Goal: Task Accomplishment & Management: Manage account settings

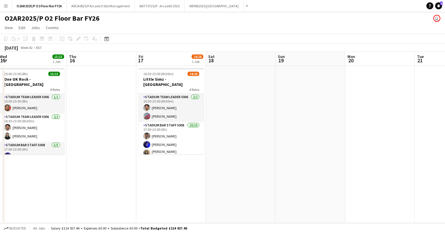
scroll to position [0, 142]
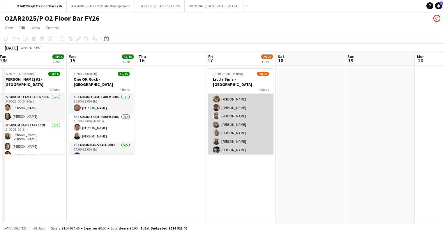
click at [242, 128] on app-card-role "Stadium Bar Staff 5008 5A [DATE] 18:00-23:00 (5h) [PERSON_NAME] [PERSON_NAME] […" at bounding box center [240, 142] width 65 height 131
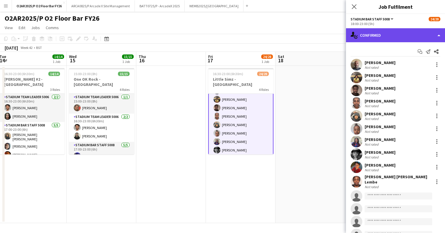
click at [414, 37] on div "single-neutral-actions-check-2 Confirmed" at bounding box center [395, 35] width 99 height 14
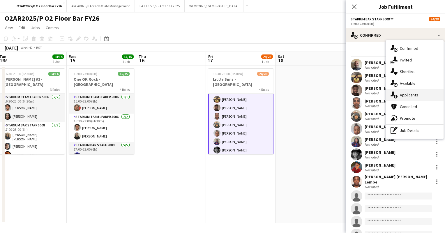
click at [409, 92] on span "Applicants" at bounding box center [409, 94] width 18 height 5
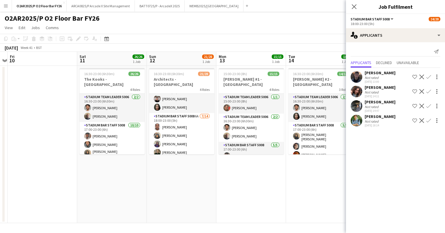
scroll to position [146, 0]
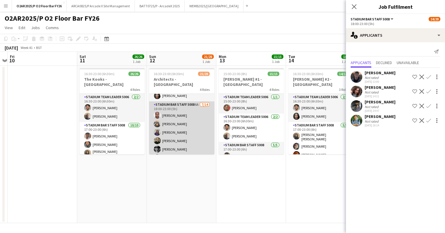
click at [194, 122] on app-card-role "Stadium Bar Staff 5008 6A [DATE] 18:00-23:00 (5h) [PERSON_NAME] [PERSON_NAME] […" at bounding box center [181, 165] width 65 height 129
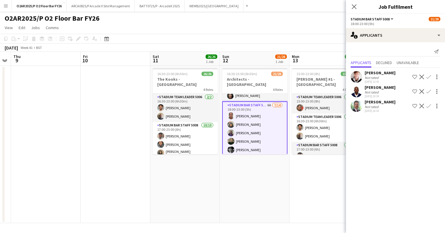
scroll to position [0, 130]
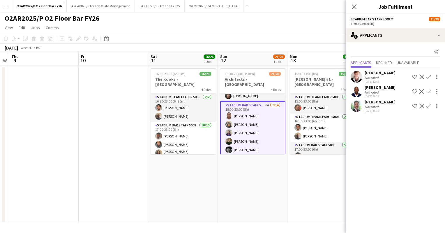
click at [222, 51] on div "[DATE] Week 41 • BST" at bounding box center [222, 48] width 445 height 8
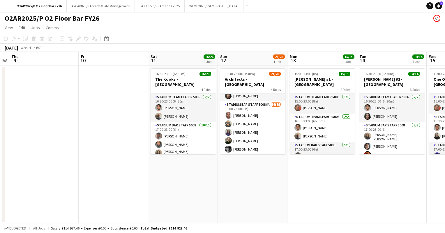
click at [3, 9] on button "Menu" at bounding box center [6, 6] width 12 height 12
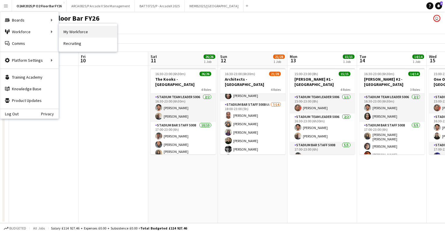
click at [65, 30] on link "My Workforce" at bounding box center [88, 32] width 58 height 12
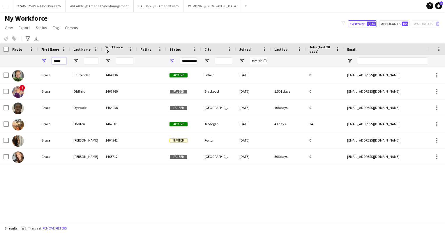
drag, startPoint x: 62, startPoint y: 61, endPoint x: 42, endPoint y: 61, distance: 20.1
click at [42, 61] on div "*****" at bounding box center [54, 61] width 32 height 12
click at [158, 33] on div "My Workforce View Views Default view Details New Starters New starters report N…" at bounding box center [222, 24] width 445 height 20
click at [45, 9] on button "O2AR2025/P O2 Floor Bar FY26 Close" at bounding box center [39, 5] width 54 height 11
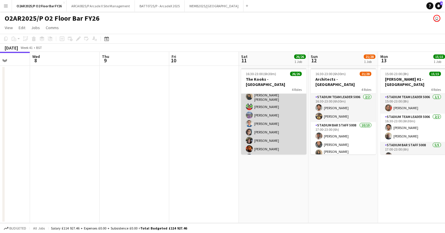
click at [267, 123] on app-card-role "Stadium Bar Staff 5008 [DATE] 17:00-23:00 (6h) [PERSON_NAME] [PERSON_NAME] [PER…" at bounding box center [273, 113] width 65 height 97
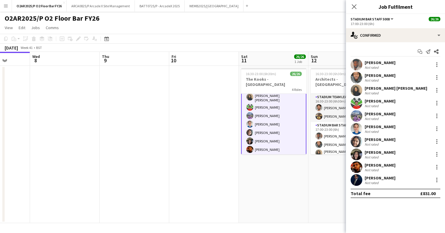
scroll to position [57, 0]
click at [292, 34] on app-toolbar "Copy Paste Paste Ctrl+V Paste with crew Ctrl+Shift+V Paste linked Job [GEOGRAPH…" at bounding box center [222, 39] width 445 height 10
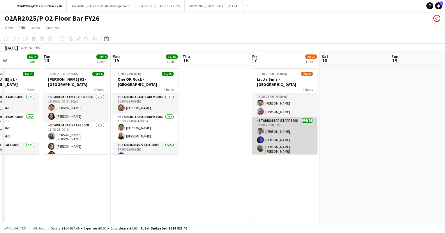
scroll to position [0, 0]
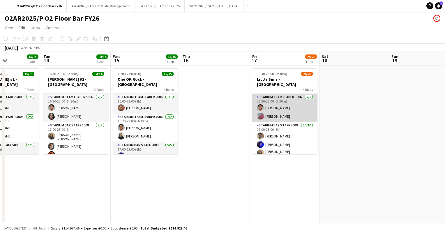
click at [286, 104] on app-card-role "Stadium Team Leader 5006 [DATE] 16:30-23:00 (6h30m) [PERSON_NAME] [PERSON_NAME]" at bounding box center [284, 108] width 65 height 28
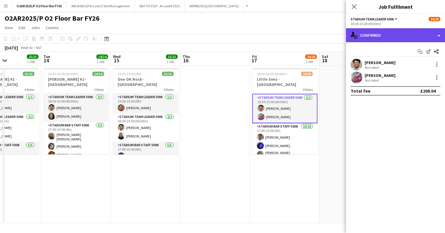
click at [406, 33] on div "single-neutral-actions-check-2 Confirmed" at bounding box center [395, 35] width 99 height 14
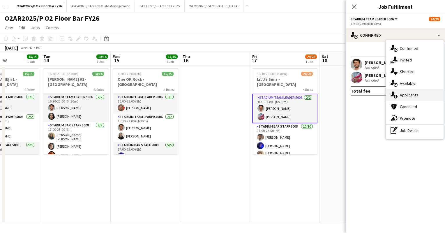
click at [413, 91] on div "single-neutral-actions-information Applicants" at bounding box center [415, 95] width 58 height 12
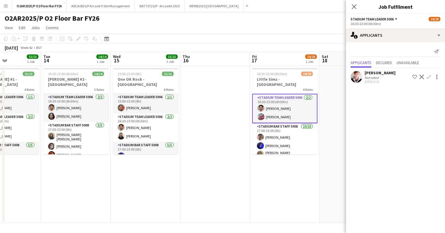
click at [315, 37] on app-toolbar "Copy Paste Paste Ctrl+V Paste with crew Ctrl+Shift+V Paste linked Job [GEOGRAPH…" at bounding box center [222, 39] width 445 height 10
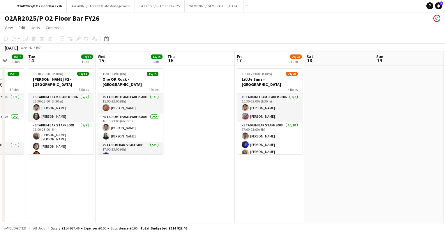
scroll to position [0, 183]
click at [360, 43] on app-toolbar "Copy Paste Paste Ctrl+V Paste with crew Ctrl+Shift+V Paste linked Job [GEOGRAPH…" at bounding box center [222, 39] width 445 height 10
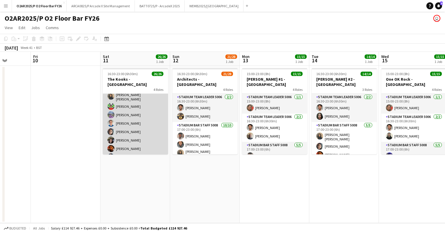
scroll to position [57, 0]
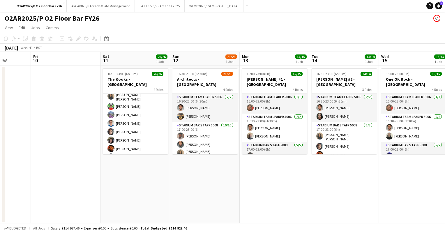
click at [170, 37] on app-toolbar "Copy Paste Paste Ctrl+V Paste with crew Ctrl+Shift+V Paste linked Job [GEOGRAPH…" at bounding box center [222, 39] width 445 height 10
